Goal: Communication & Community: Share content

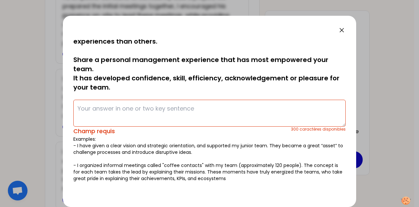
scroll to position [12, 0]
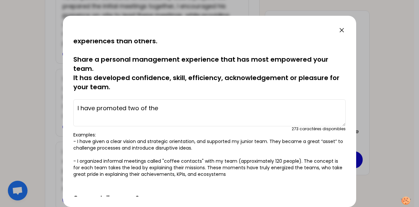
drag, startPoint x: 165, startPoint y: 106, endPoint x: 36, endPoint y: 96, distance: 129.8
click at [36, 96] on div "sauvegardé In your previous roles, you've all had more successful human managem…" at bounding box center [209, 103] width 419 height 207
paste textarea "assigned each team member a category to own — even if they weren’t experts yet …"
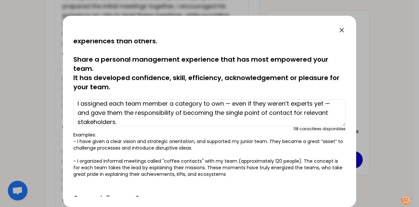
scroll to position [0, 0]
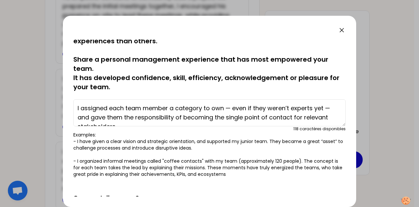
drag, startPoint x: 226, startPoint y: 103, endPoint x: 329, endPoint y: 106, distance: 103.3
click at [329, 106] on textarea "I assigned each team member a category to own — even if they weren’t experts ye…" at bounding box center [209, 112] width 273 height 27
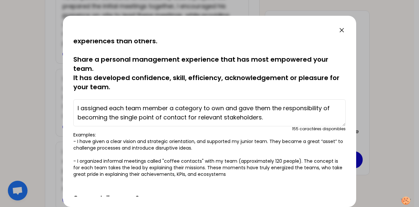
click at [116, 106] on textarea "I assigned each team member a category to own and gave them the responsibility …" at bounding box center [209, 112] width 273 height 27
click at [278, 117] on textarea "I assigned each team member a category to own and gave them the responsibility …" at bounding box center [209, 112] width 273 height 27
paste textarea "To support them, I introduced weekly coaching check-ins (focused on strategic t…"
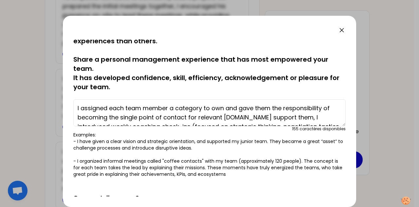
scroll to position [14, 0]
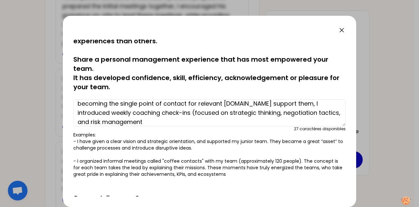
click at [263, 104] on textarea "I assigned each team member a category to own and gave them the responsibility …" at bounding box center [209, 112] width 273 height 27
click at [156, 111] on textarea "I assigned each team member a category to own and gave them the responsibility …" at bounding box center [209, 112] width 273 height 27
drag, startPoint x: 146, startPoint y: 111, endPoint x: 176, endPoint y: 110, distance: 30.5
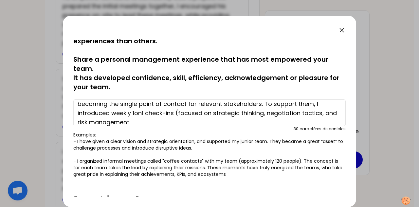
click at [176, 110] on textarea "I assigned each team member a category to own and gave them the responsibility …" at bounding box center [209, 112] width 273 height 27
click at [159, 120] on textarea "I assigned each team member a category to own and gave them the responsibility …" at bounding box center [209, 112] width 273 height 27
click at [263, 114] on textarea "I assigned each team member a category to own and gave them the responsibility …" at bounding box center [209, 112] width 273 height 27
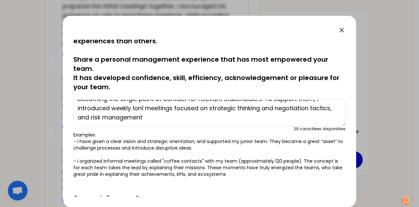
drag, startPoint x: 170, startPoint y: 122, endPoint x: 98, endPoint y: 115, distance: 72.4
click at [98, 115] on textarea "I assigned each team member a category to own and gave them the responsibility …" at bounding box center [209, 112] width 273 height 27
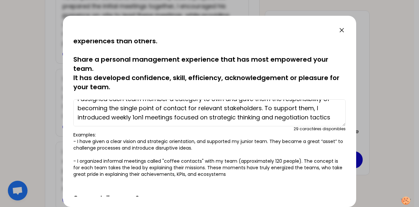
scroll to position [9, 0]
paste textarea "but deliberately pulled back from being involved in every supplier call or stak…"
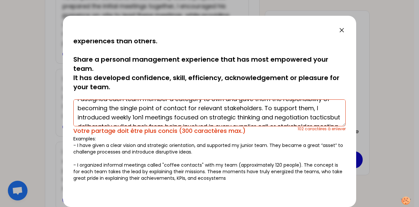
scroll to position [23, 0]
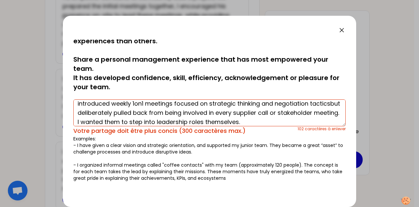
click at [97, 110] on textarea "I assigned each team member a category to own and gave them the responsibility …" at bounding box center [209, 112] width 273 height 27
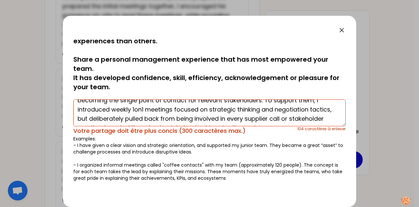
scroll to position [28, 0]
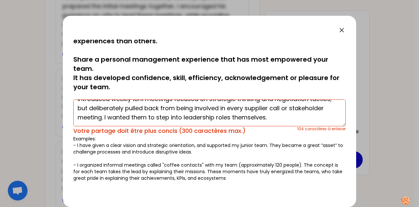
click at [309, 116] on textarea "I assigned each team member a category to own and gave them the responsibility …" at bounding box center [209, 112] width 273 height 27
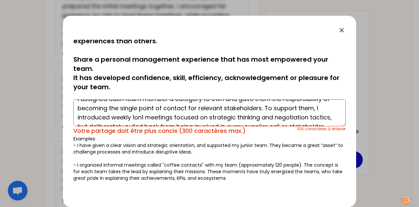
scroll to position [0, 0]
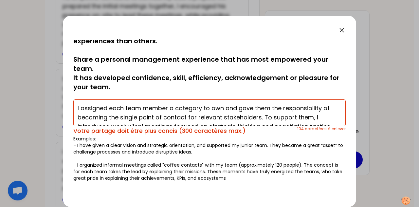
click at [78, 108] on textarea "I assigned each team member a category to own and gave them the responsibility …" at bounding box center [209, 112] width 273 height 27
paste textarea "Category Leads & Stakeholder Alignment"
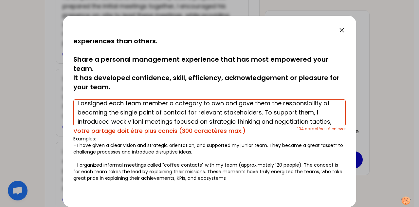
scroll to position [6, 0]
click at [263, 111] on textarea "I assigned each team member a category to own and gave them the responsibility …" at bounding box center [209, 112] width 273 height 27
paste textarea "hey were tasked with understanding business needs, identifying sourcing opportu…"
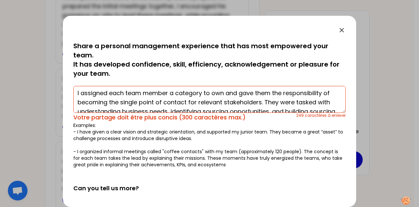
scroll to position [2, 0]
click at [126, 92] on textarea "I assigned each team member a category to own and gave them the responsibility …" at bounding box center [209, 99] width 273 height 27
click at [79, 93] on textarea "I assigned each team member a category to own and gave them the responsibility …" at bounding box center [209, 99] width 273 height 27
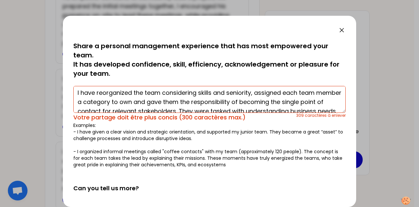
drag, startPoint x: 283, startPoint y: 92, endPoint x: 319, endPoint y: 93, distance: 36.1
click at [319, 93] on textarea "I have reorganized the team considering skills and seniority, assigned each tea…" at bounding box center [209, 99] width 273 height 27
drag, startPoint x: 319, startPoint y: 93, endPoint x: 341, endPoint y: 80, distance: 25.7
click at [341, 80] on div "sauvegardé In your previous roles, you've all had more successful human managem…" at bounding box center [209, 117] width 273 height 157
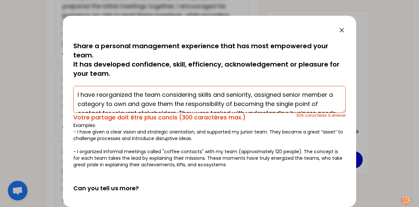
click at [326, 95] on textarea "I have reorganized the team considering skills and seniority, assigned senior m…" at bounding box center [209, 99] width 273 height 27
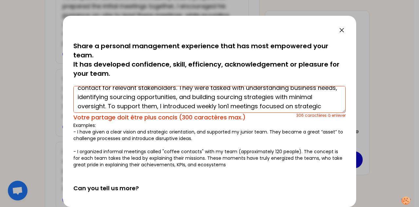
scroll to position [25, 0]
drag, startPoint x: 297, startPoint y: 96, endPoint x: 132, endPoint y: 106, distance: 165.4
click at [132, 106] on textarea "I have reorganized the team considering skills and seniority, assigned senior m…" at bounding box center [209, 99] width 273 height 27
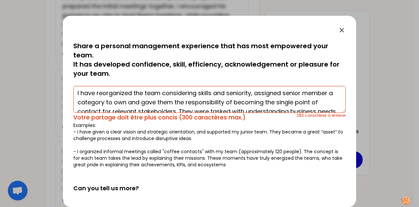
scroll to position [2, 0]
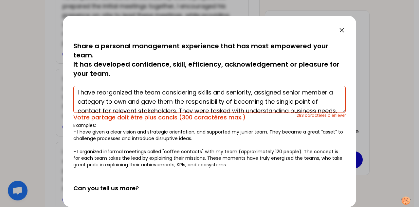
click at [255, 92] on textarea "I have reorganized the team considering skills and seniority, assigned senior m…" at bounding box center [209, 99] width 273 height 27
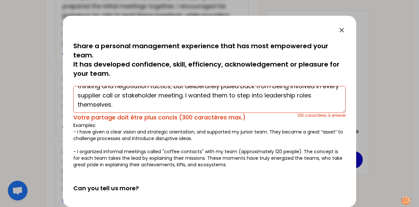
drag, startPoint x: 254, startPoint y: 90, endPoint x: 125, endPoint y: 99, distance: 130.0
click at [125, 99] on textarea "I have reorganized the team considering skills and seniority, put in place 2 ca…" at bounding box center [209, 99] width 273 height 27
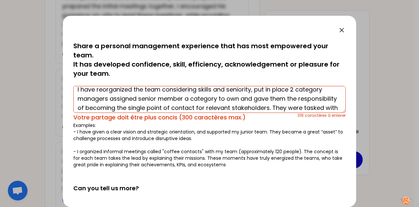
scroll to position [5, 0]
click at [265, 100] on textarea "I have reorganized the team considering skills and seniority, put in place 2 ca…" at bounding box center [209, 99] width 273 height 27
drag, startPoint x: 255, startPoint y: 90, endPoint x: 109, endPoint y: 95, distance: 146.2
click at [109, 95] on textarea "I have reorganized the team considering skills and seniority, put in place 2 ca…" at bounding box center [209, 99] width 273 height 27
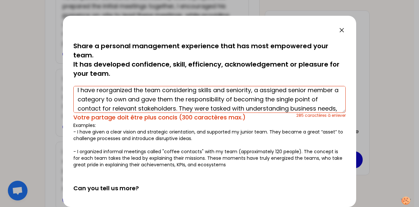
scroll to position [4, 0]
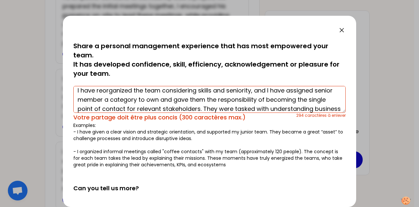
click at [79, 99] on textarea "I have reorganized the team considering skills and seniority, and I have assign…" at bounding box center [209, 99] width 273 height 27
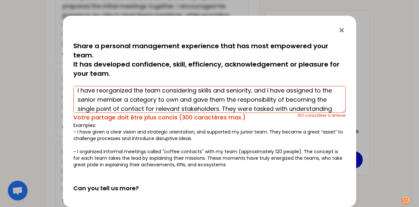
click at [134, 100] on textarea "I have reorganized the team considering skills and seniority, and I have assign…" at bounding box center [209, 99] width 273 height 27
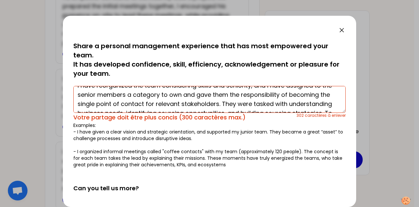
drag, startPoint x: 76, startPoint y: 103, endPoint x: 156, endPoint y: 103, distance: 79.6
click at [156, 103] on textarea "I have reorganized the team considering skills and seniority, and I have assign…" at bounding box center [209, 99] width 273 height 27
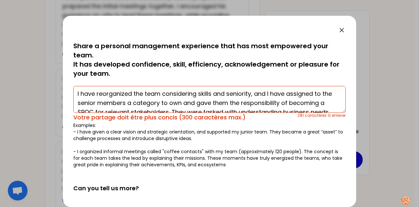
scroll to position [1, 0]
click at [267, 93] on textarea "I have reorganized the team considering skills and seniority, and I have assign…" at bounding box center [209, 99] width 273 height 27
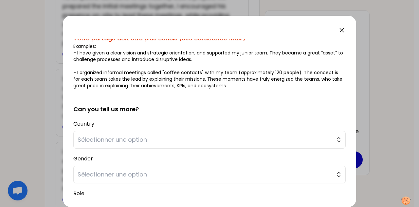
scroll to position [106, 0]
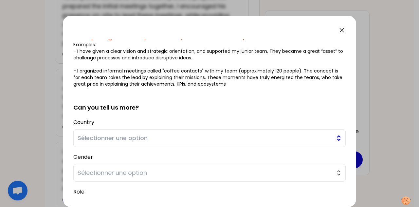
type textarea "I have reorganized the team considering skills and seniority. I have assigned t…"
click at [258, 136] on span "Sélectionner une option" at bounding box center [205, 137] width 255 height 9
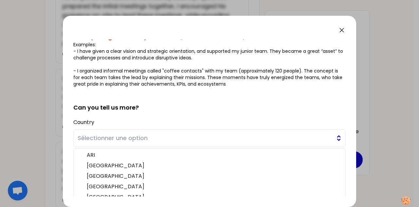
scroll to position [132, 0]
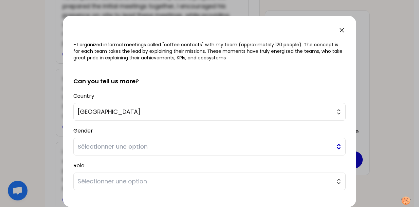
click at [137, 146] on span "Sélectionner une option" at bounding box center [205, 146] width 255 height 9
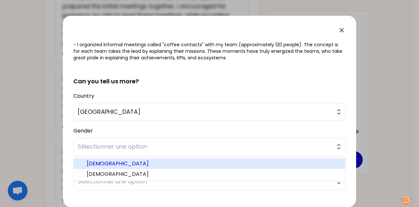
click at [121, 162] on span "[DEMOGRAPHIC_DATA]" at bounding box center [214, 164] width 254 height 8
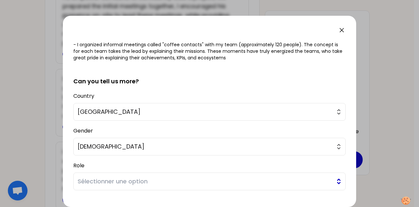
click at [116, 180] on span "Sélectionner une option" at bounding box center [205, 181] width 255 height 9
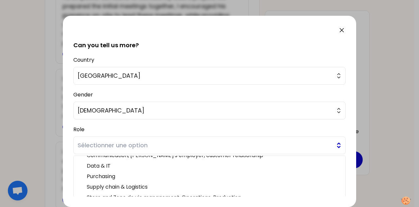
scroll to position [29, 0]
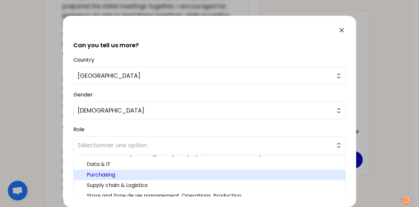
click at [115, 174] on span "Purchasing" at bounding box center [214, 175] width 254 height 8
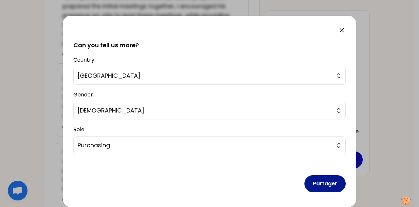
click at [322, 182] on button "Partager" at bounding box center [325, 183] width 41 height 17
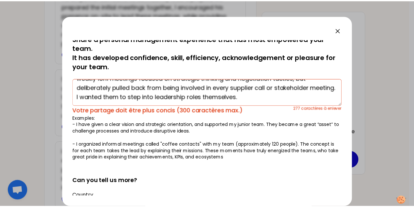
scroll to position [30, 0]
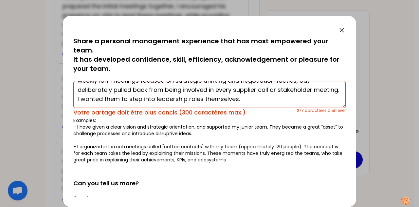
click at [186, 100] on textarea "I have reorganized the team considering skills and seniority. I have assigned t…" at bounding box center [209, 94] width 273 height 27
click at [380, 120] on div at bounding box center [209, 103] width 419 height 207
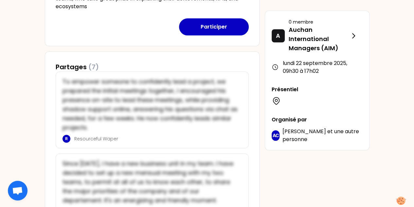
scroll to position [270, 0]
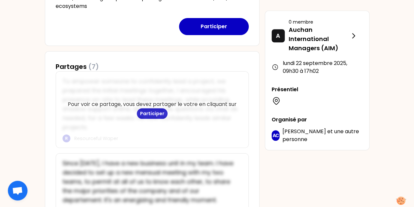
click at [100, 75] on div "Pour voir ce partage, vous devez partager le votre en cliquant sur Participer" at bounding box center [152, 109] width 193 height 76
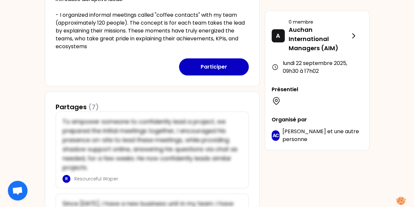
scroll to position [229, 0]
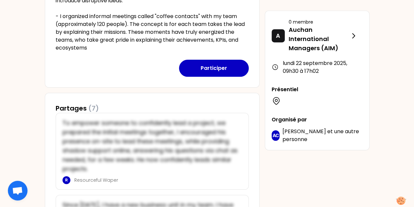
click at [73, 108] on h3 "Partages (7)" at bounding box center [77, 108] width 43 height 9
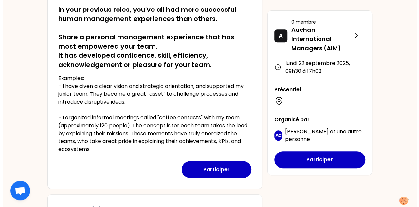
scroll to position [130, 0]
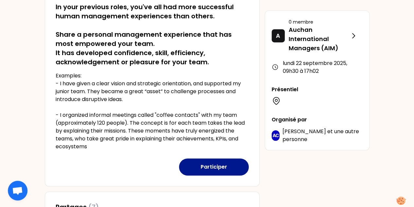
click at [212, 165] on button "Participer" at bounding box center [214, 166] width 70 height 17
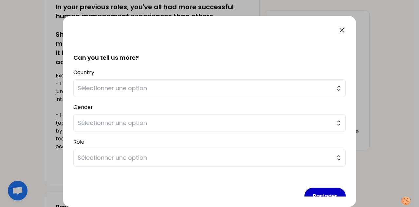
scroll to position [152, 0]
click at [247, 90] on span "Sélectionner une option" at bounding box center [205, 87] width 255 height 9
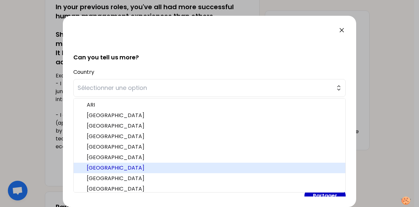
click at [165, 165] on span "[GEOGRAPHIC_DATA]" at bounding box center [214, 168] width 254 height 8
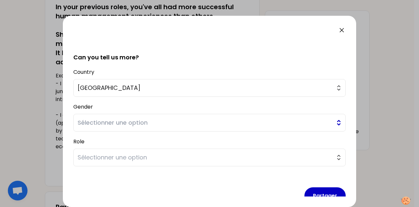
click at [154, 129] on button "Sélectionner une option" at bounding box center [209, 123] width 273 height 18
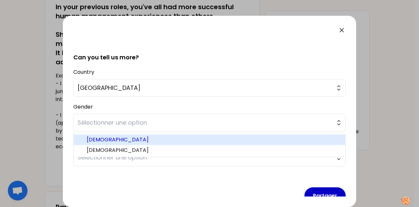
click at [125, 139] on span "[DEMOGRAPHIC_DATA]" at bounding box center [214, 140] width 254 height 8
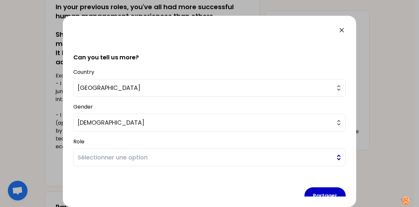
click at [116, 161] on span "Sélectionner une option" at bounding box center [205, 157] width 255 height 9
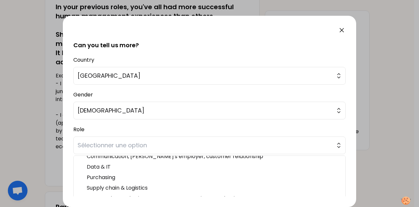
scroll to position [28, 0]
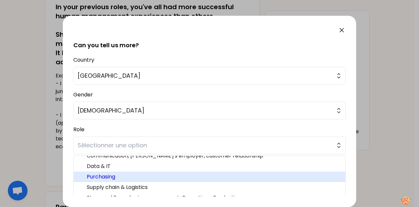
click at [108, 175] on span "Purchasing" at bounding box center [214, 177] width 254 height 8
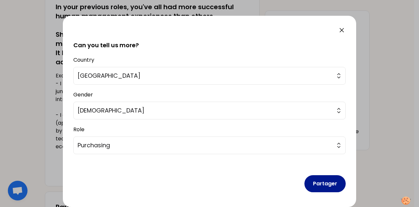
click at [312, 182] on button "Partager" at bounding box center [325, 183] width 41 height 17
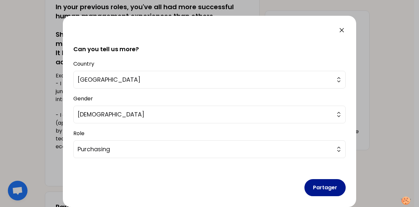
scroll to position [168, 0]
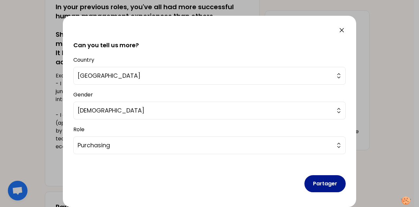
click at [312, 182] on button "Partager" at bounding box center [325, 183] width 41 height 17
click at [320, 179] on button "Partager" at bounding box center [325, 183] width 41 height 17
click at [319, 181] on button "Partager" at bounding box center [325, 183] width 41 height 17
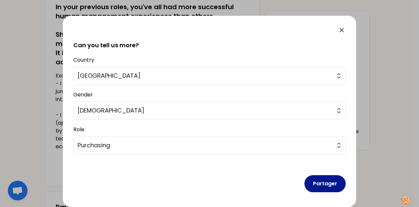
click at [319, 181] on button "Partager" at bounding box center [325, 183] width 41 height 17
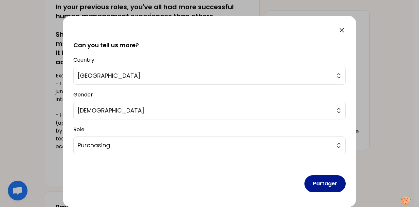
click at [319, 181] on button "Partager" at bounding box center [325, 183] width 41 height 17
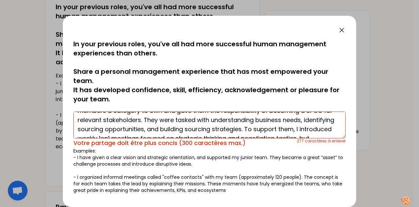
scroll to position [19, 0]
click at [172, 120] on textarea "I have reorganized the team considering skills and seniority. I have assigned t…" at bounding box center [209, 124] width 273 height 27
click at [279, 127] on textarea "I have reorganized the team considering skills and seniority. I have assigned t…" at bounding box center [209, 124] width 273 height 27
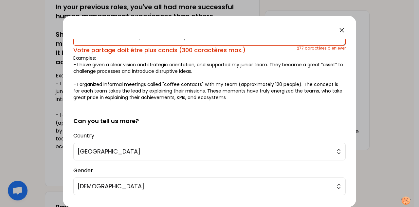
scroll to position [168, 0]
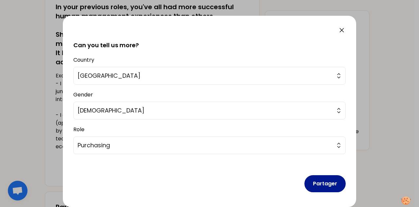
click at [321, 183] on button "Partager" at bounding box center [325, 183] width 41 height 17
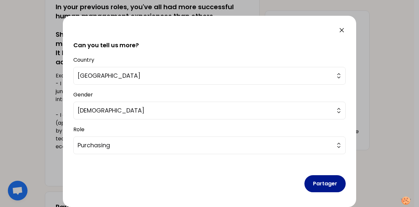
click at [321, 183] on button "Partager" at bounding box center [325, 183] width 41 height 17
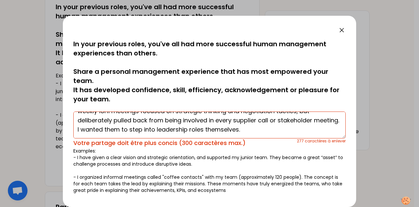
click at [232, 124] on textarea "I have reorganized the team considering skills and seniority. I have assigned t…" at bounding box center [209, 124] width 273 height 27
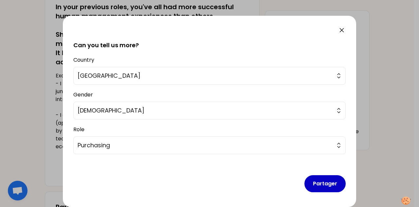
scroll to position [168, 0]
click at [319, 187] on button "Partager" at bounding box center [325, 183] width 41 height 17
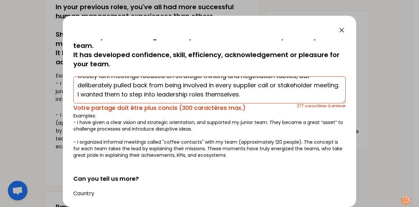
scroll to position [35, 0]
click at [173, 94] on textarea "I have reorganized the team considering skills and seniority. I have assigned t…" at bounding box center [209, 90] width 273 height 27
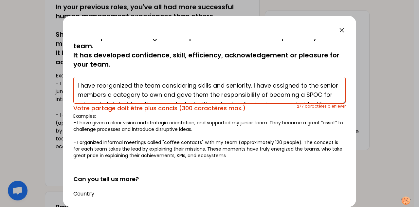
click at [160, 158] on p "Examples: - I have given a clear vision and strategic orientation, and supporte…" at bounding box center [209, 136] width 273 height 46
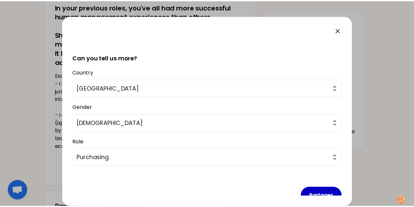
scroll to position [168, 0]
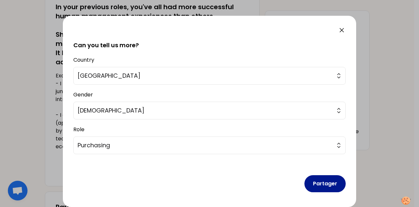
click at [317, 186] on button "Partager" at bounding box center [325, 183] width 41 height 17
click at [341, 29] on icon at bounding box center [342, 30] width 8 height 8
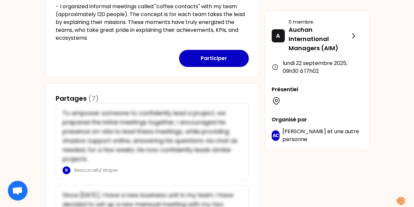
scroll to position [245, 0]
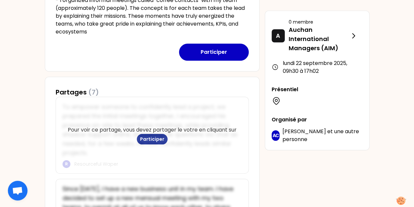
click at [145, 137] on button "Participer" at bounding box center [152, 139] width 31 height 10
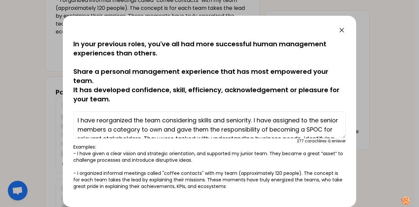
click at [341, 29] on icon at bounding box center [342, 30] width 8 height 8
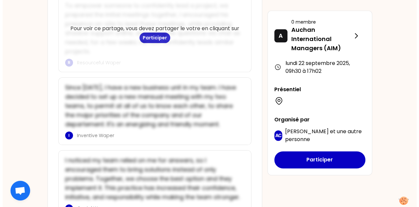
scroll to position [349, 0]
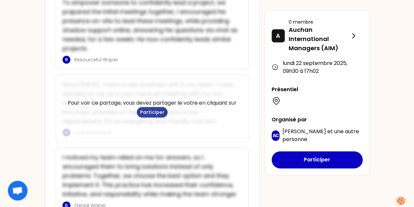
click at [151, 113] on button "Participer" at bounding box center [152, 112] width 31 height 10
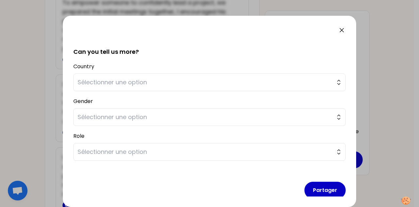
scroll to position [164, 0]
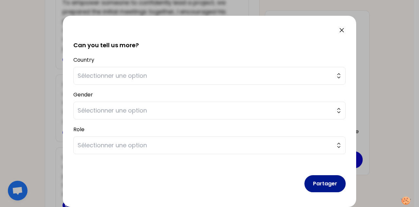
click at [318, 189] on button "Partager" at bounding box center [325, 183] width 41 height 17
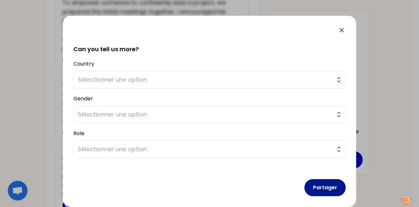
scroll to position [168, 0]
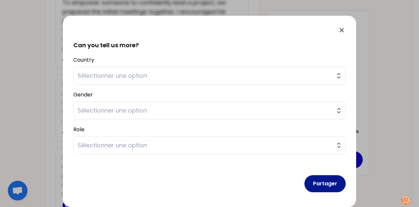
click at [318, 182] on button "Partager" at bounding box center [325, 183] width 41 height 17
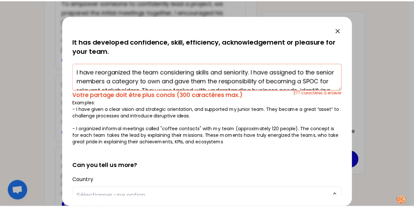
scroll to position [48, 0]
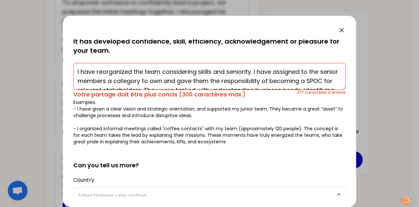
click at [341, 30] on icon at bounding box center [342, 30] width 8 height 8
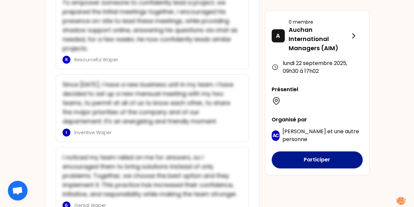
click at [308, 158] on button "Participer" at bounding box center [317, 159] width 91 height 17
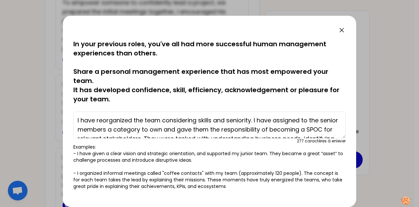
click at [341, 31] on icon at bounding box center [342, 30] width 4 height 4
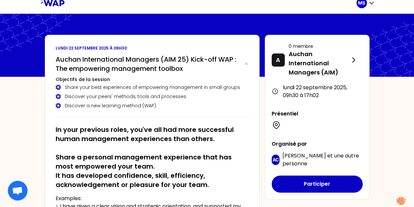
scroll to position [0, 0]
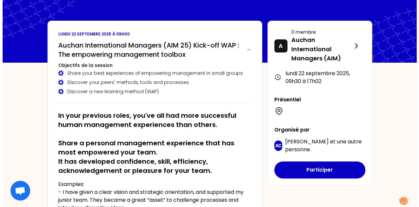
scroll to position [21, 0]
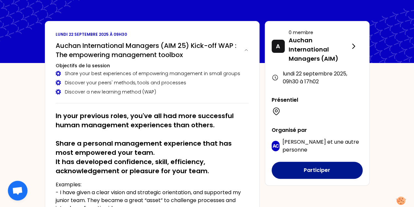
click at [343, 170] on button "Participer" at bounding box center [317, 170] width 91 height 17
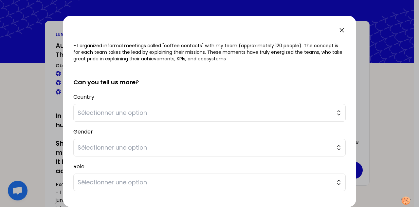
scroll to position [128, 0]
click at [212, 112] on span "Sélectionner une option" at bounding box center [205, 112] width 255 height 9
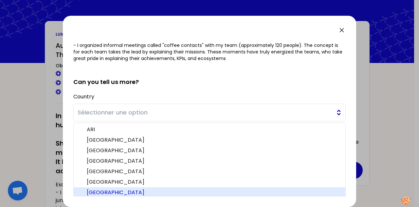
scroll to position [128, 0]
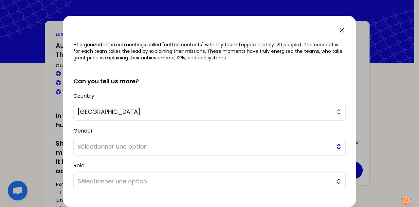
click at [155, 148] on span "Sélectionner une option" at bounding box center [205, 146] width 255 height 9
click at [127, 180] on span "Sélectionner une option" at bounding box center [205, 181] width 255 height 9
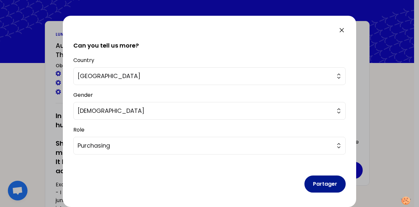
click at [313, 183] on button "Partager" at bounding box center [325, 183] width 41 height 17
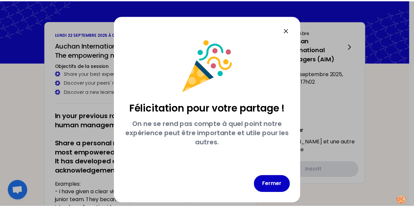
scroll to position [0, 0]
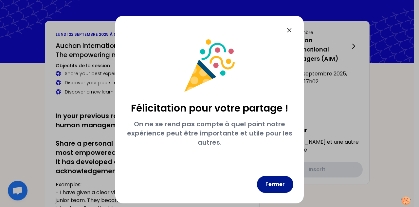
click at [271, 186] on button "Fermer" at bounding box center [275, 184] width 36 height 17
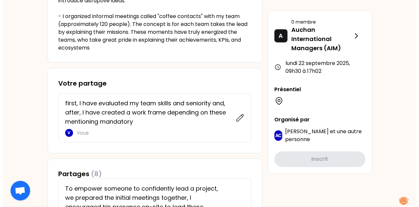
scroll to position [229, 0]
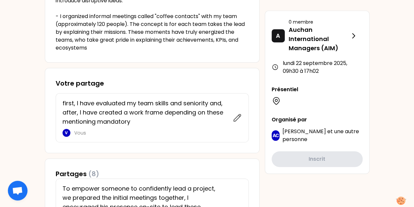
click at [152, 107] on p "first, I have evaluated my team skills and seniority and, after, I have created…" at bounding box center [146, 113] width 166 height 28
click at [237, 115] on icon at bounding box center [237, 117] width 9 height 9
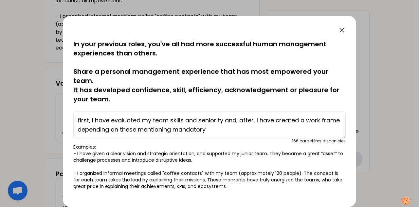
click at [230, 128] on textarea "first, I have evaluated my team skills and seniority and, after, I have created…" at bounding box center [209, 124] width 273 height 27
paste textarea "I have reorganized the team considering skills and seniority. I have assigned t…"
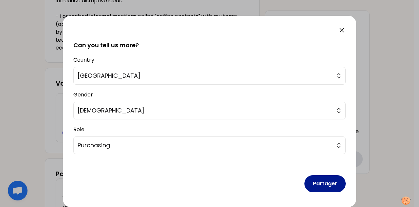
scroll to position [168, 0]
click at [320, 183] on button "Partager" at bounding box center [325, 183] width 41 height 17
drag, startPoint x: 320, startPoint y: 183, endPoint x: 328, endPoint y: 182, distance: 8.0
click at [328, 182] on button "Partager" at bounding box center [325, 183] width 41 height 17
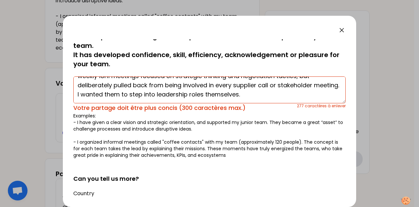
scroll to position [34, 0]
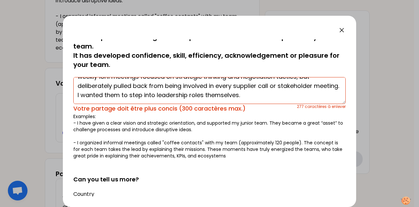
click at [235, 93] on textarea "I have reorganized the team considering skills and seniority. I have assigned t…" at bounding box center [209, 90] width 273 height 27
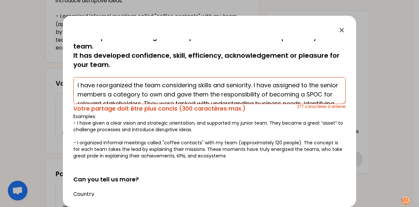
scroll to position [0, 0]
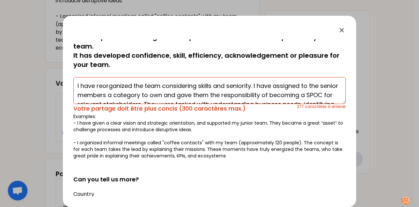
drag, startPoint x: 253, startPoint y: 86, endPoint x: 44, endPoint y: 84, distance: 209.4
click at [44, 84] on div "sauvegardé In your previous roles, you've all had more successful human managem…" at bounding box center [209, 103] width 419 height 207
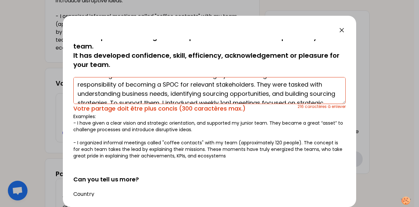
scroll to position [8, 0]
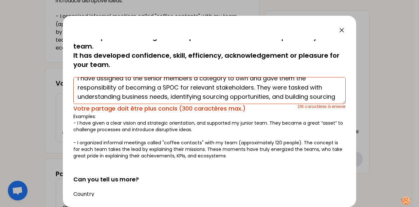
drag, startPoint x: 257, startPoint y: 83, endPoint x: 299, endPoint y: 92, distance: 43.7
click at [299, 92] on textarea "I have assigned to the senior members a category to own and gave them the respo…" at bounding box center [209, 90] width 273 height 27
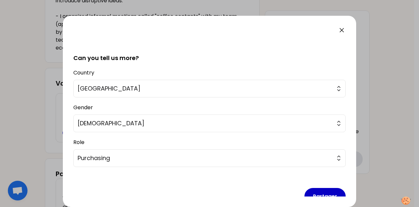
scroll to position [168, 0]
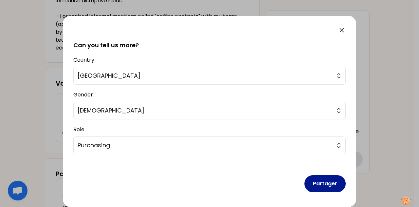
type textarea "I have assigned to the senior members a category to own and gave them the respo…"
click at [322, 181] on button "Partager" at bounding box center [325, 183] width 41 height 17
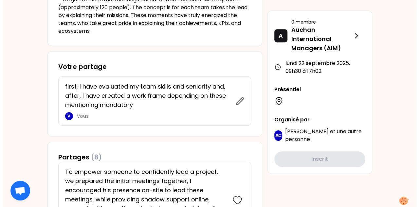
scroll to position [246, 0]
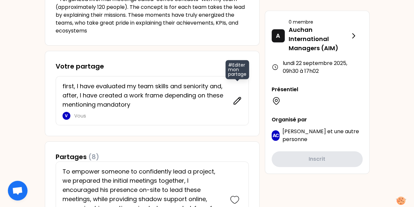
click at [238, 100] on icon at bounding box center [237, 100] width 7 height 7
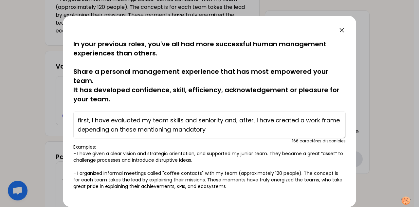
drag, startPoint x: 235, startPoint y: 128, endPoint x: 58, endPoint y: 112, distance: 178.0
click at [58, 112] on div "sauvegardé In your previous roles, you've all had more successful human managem…" at bounding box center [209, 103] width 419 height 207
paste textarea "I have reorganized the team considering skills and seniority. I have assigned t…"
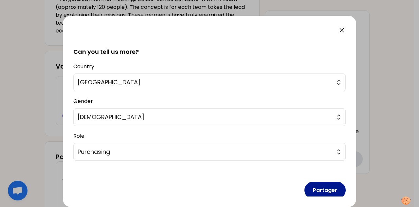
scroll to position [166, 0]
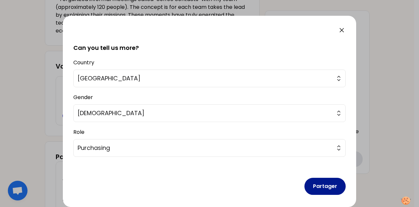
click at [322, 184] on button "Partager" at bounding box center [325, 186] width 41 height 17
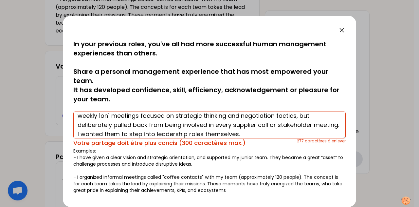
scroll to position [0, 0]
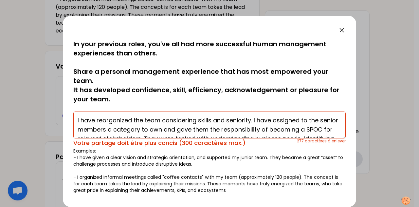
drag, startPoint x: 253, startPoint y: 120, endPoint x: 3, endPoint y: 107, distance: 250.6
click at [3, 107] on div "sauvegardé In your previous roles, you've all had more successful human managem…" at bounding box center [209, 103] width 419 height 207
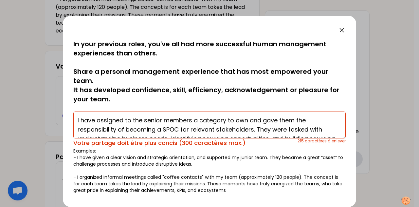
drag, startPoint x: 257, startPoint y: 119, endPoint x: 251, endPoint y: 124, distance: 7.9
click at [251, 124] on textarea "I have assigned to the senior members a category to own and gave them the respo…" at bounding box center [209, 124] width 273 height 27
click at [255, 128] on textarea "I have assigned to the senior members a category to own and gave them the respo…" at bounding box center [209, 124] width 273 height 27
drag, startPoint x: 258, startPoint y: 128, endPoint x: 321, endPoint y: 129, distance: 63.9
click at [321, 129] on textarea "I have assigned to the senior members a category to own and gave them the respo…" at bounding box center [209, 124] width 273 height 27
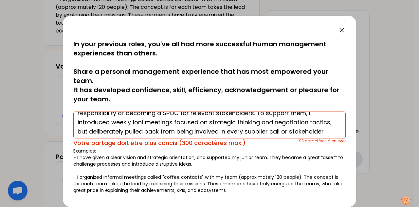
scroll to position [28, 0]
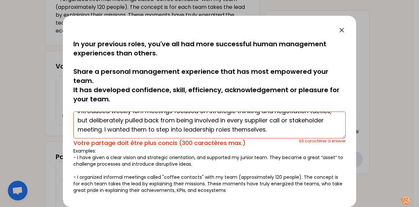
drag, startPoint x: 97, startPoint y: 131, endPoint x: 140, endPoint y: 131, distance: 43.3
click at [140, 131] on textarea "I have assigned to the senior members a category to own and gave them the respo…" at bounding box center [209, 124] width 273 height 27
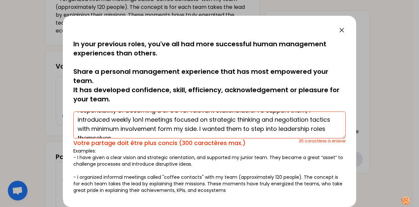
scroll to position [19, 0]
click at [199, 128] on textarea "I have assigned to the senior members a category to own and gave them the respo…" at bounding box center [209, 124] width 273 height 27
drag, startPoint x: 199, startPoint y: 128, endPoint x: 63, endPoint y: 129, distance: 135.3
click at [63, 129] on div "sauvegardé In your previous roles, you've all had more successful human managem…" at bounding box center [210, 111] width 294 height 191
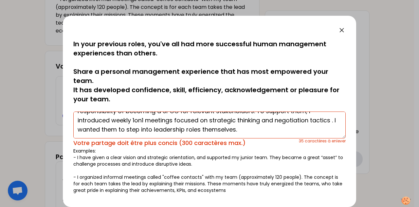
scroll to position [18, 0]
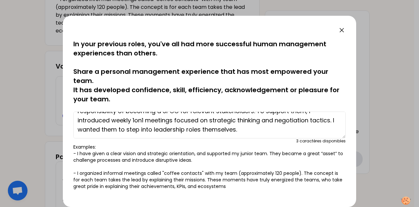
click at [100, 130] on textarea "I have assigned to the senior members a category to own and gave them the respo…" at bounding box center [209, 124] width 273 height 27
click at [277, 127] on textarea "I have assigned to the senior members a category to own and gave them the respo…" at bounding box center [209, 124] width 273 height 27
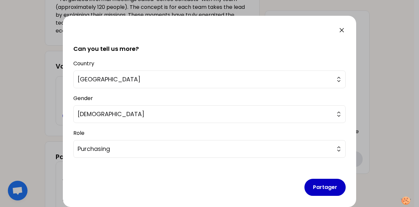
scroll to position [164, 0]
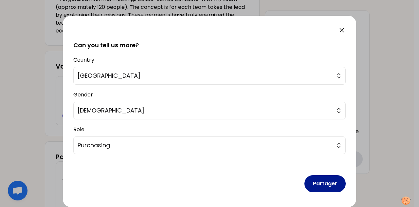
type textarea "I have assigned to the senior members a category to own and gave them the respo…"
click at [317, 183] on button "Partager" at bounding box center [325, 183] width 41 height 17
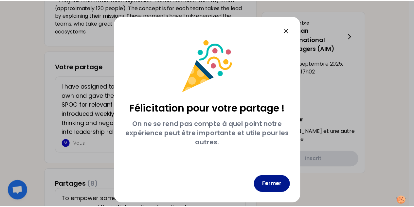
scroll to position [0, 0]
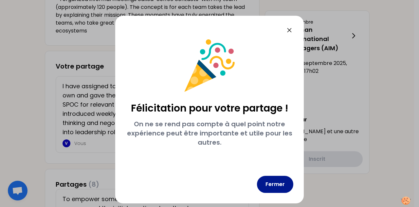
click at [280, 186] on button "Fermer" at bounding box center [275, 184] width 36 height 17
